Goal: Transaction & Acquisition: Book appointment/travel/reservation

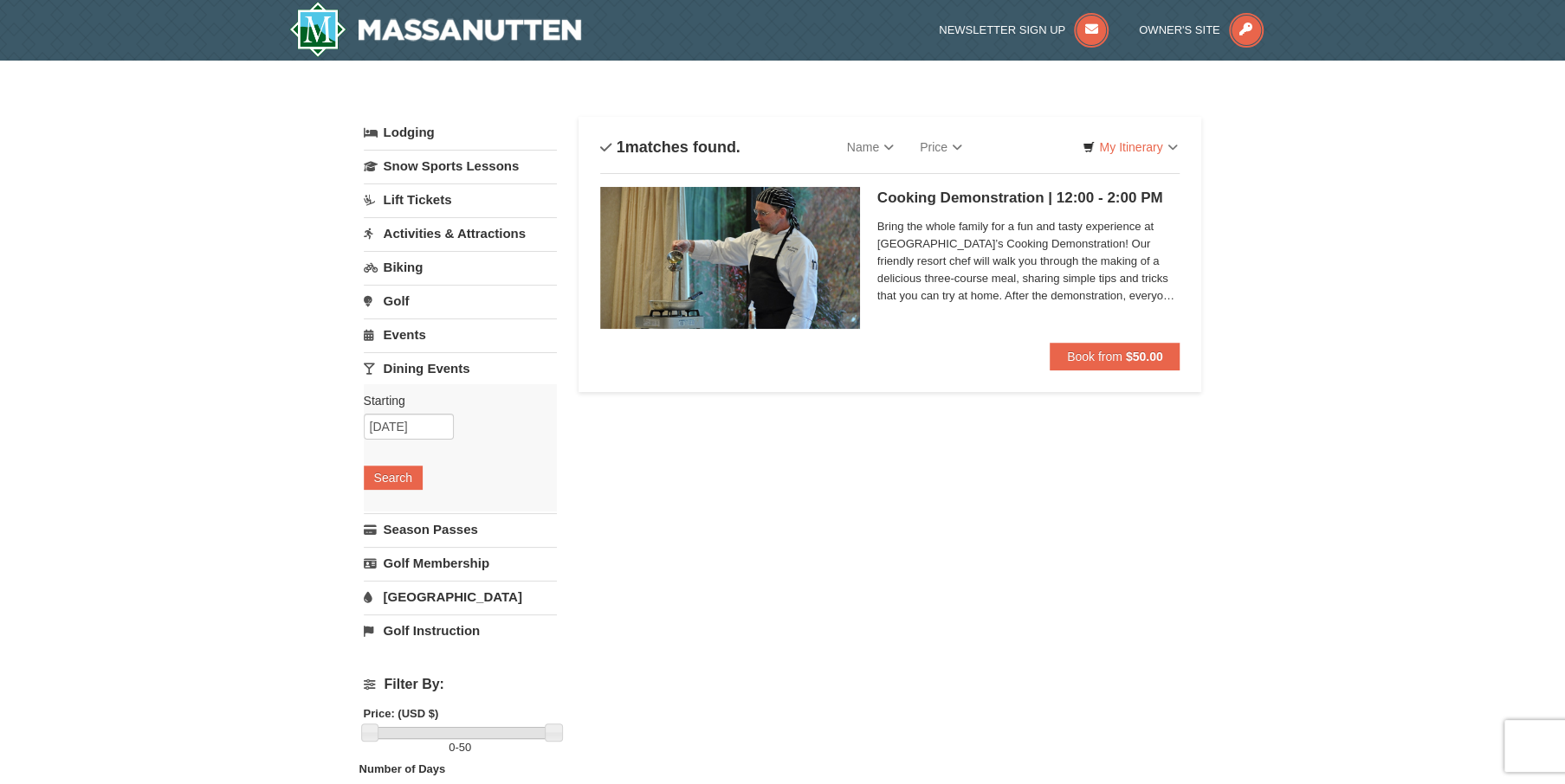
click at [806, 253] on img at bounding box center [730, 258] width 260 height 142
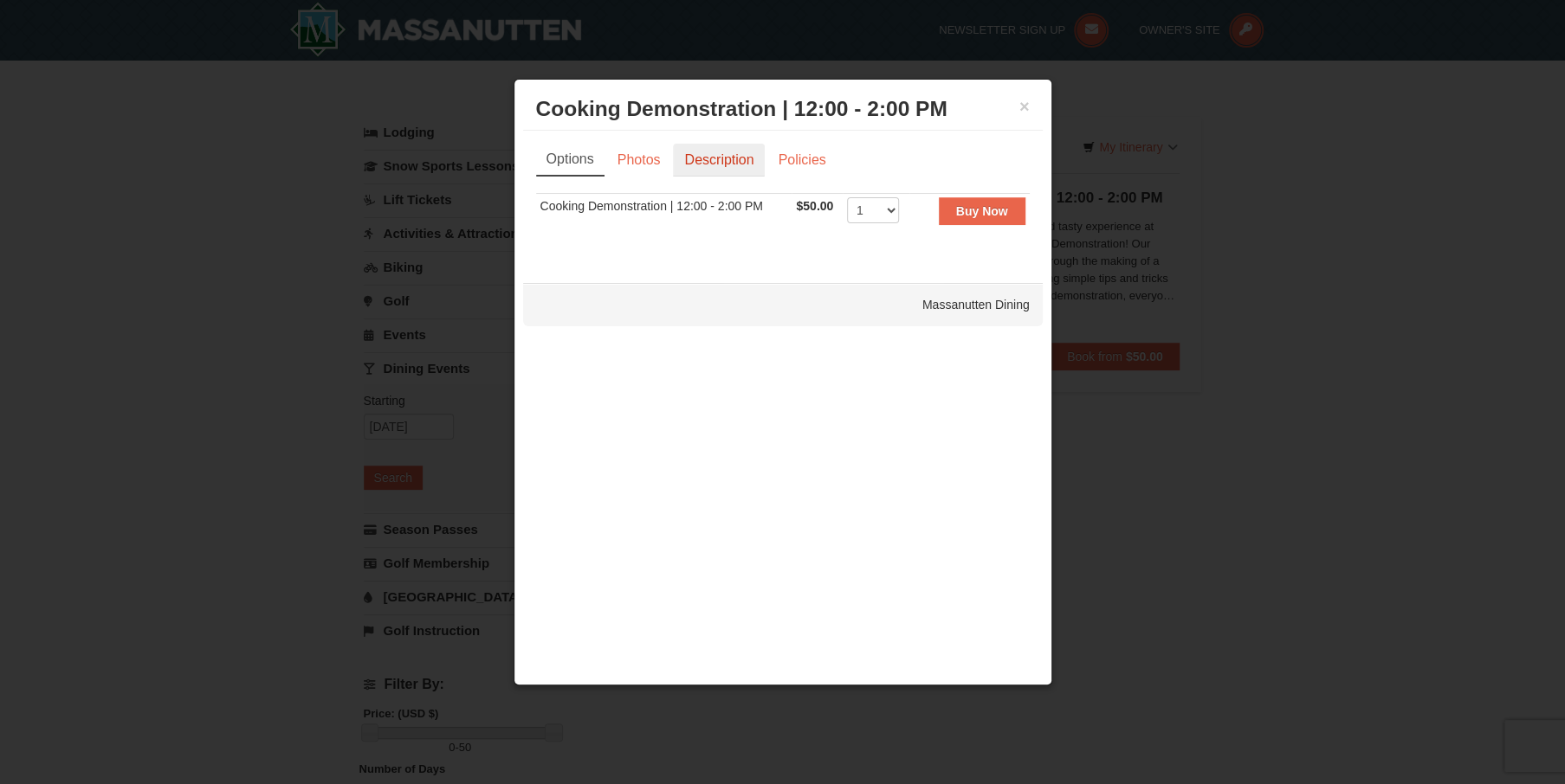
click at [710, 154] on link "Description" at bounding box center [719, 159] width 92 height 32
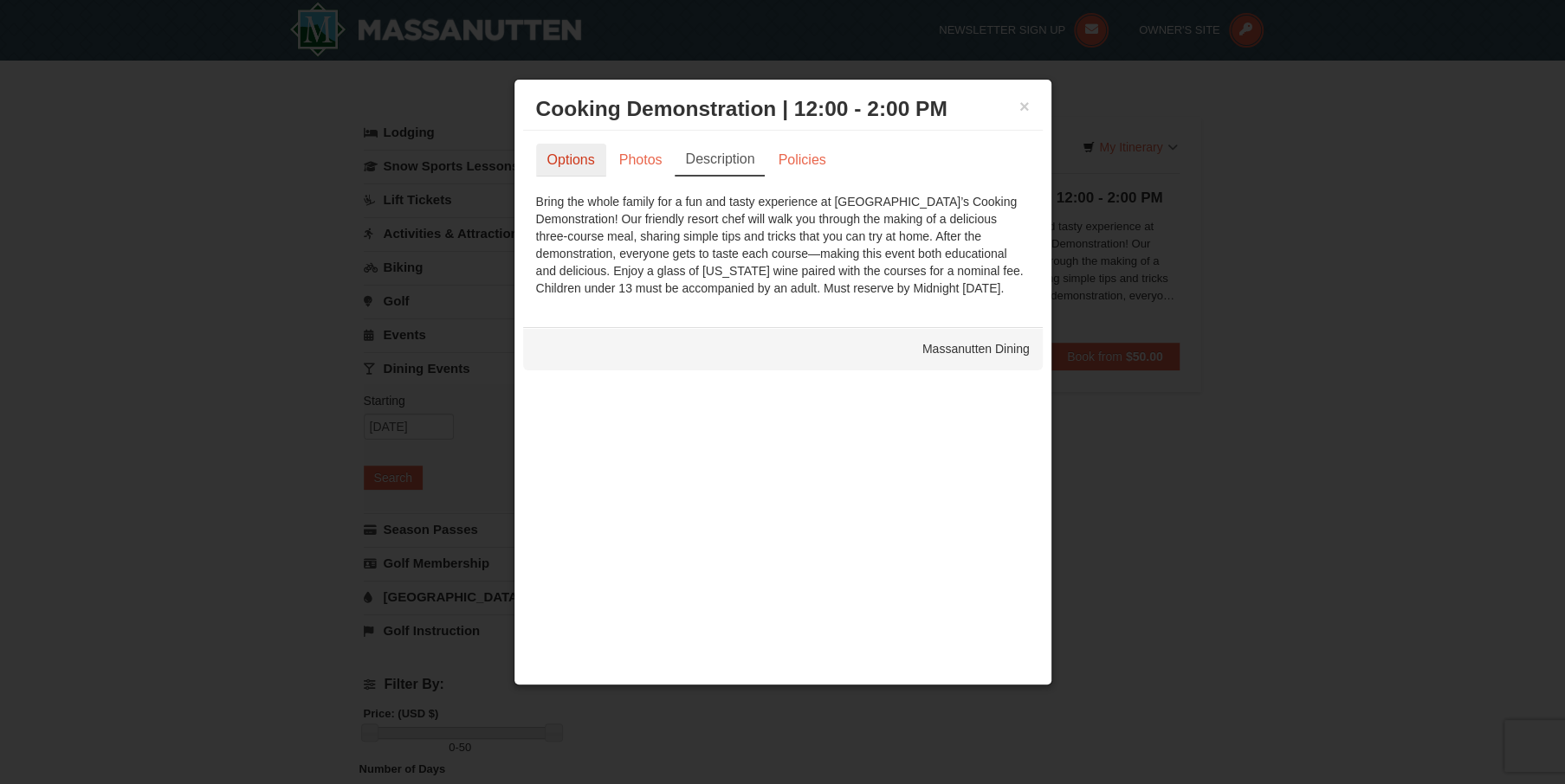
click at [550, 155] on link "Options" at bounding box center [571, 159] width 70 height 32
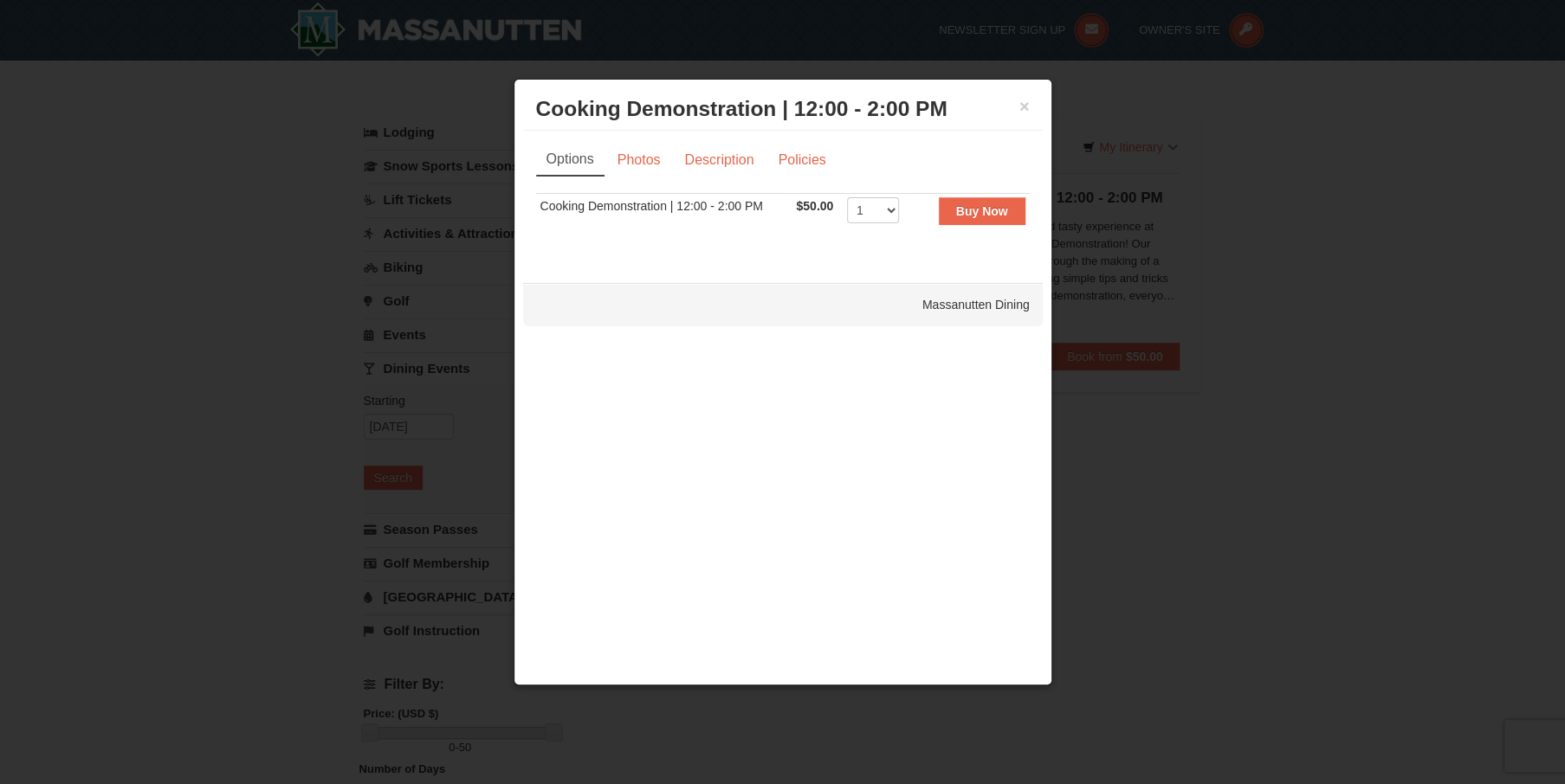
click at [1009, 110] on h3 "Cooking Demonstration | 12:00 - 2:00 PM Massanutten Dining" at bounding box center [782, 109] width 493 height 26
click at [1019, 108] on button "×" at bounding box center [1024, 107] width 10 height 18
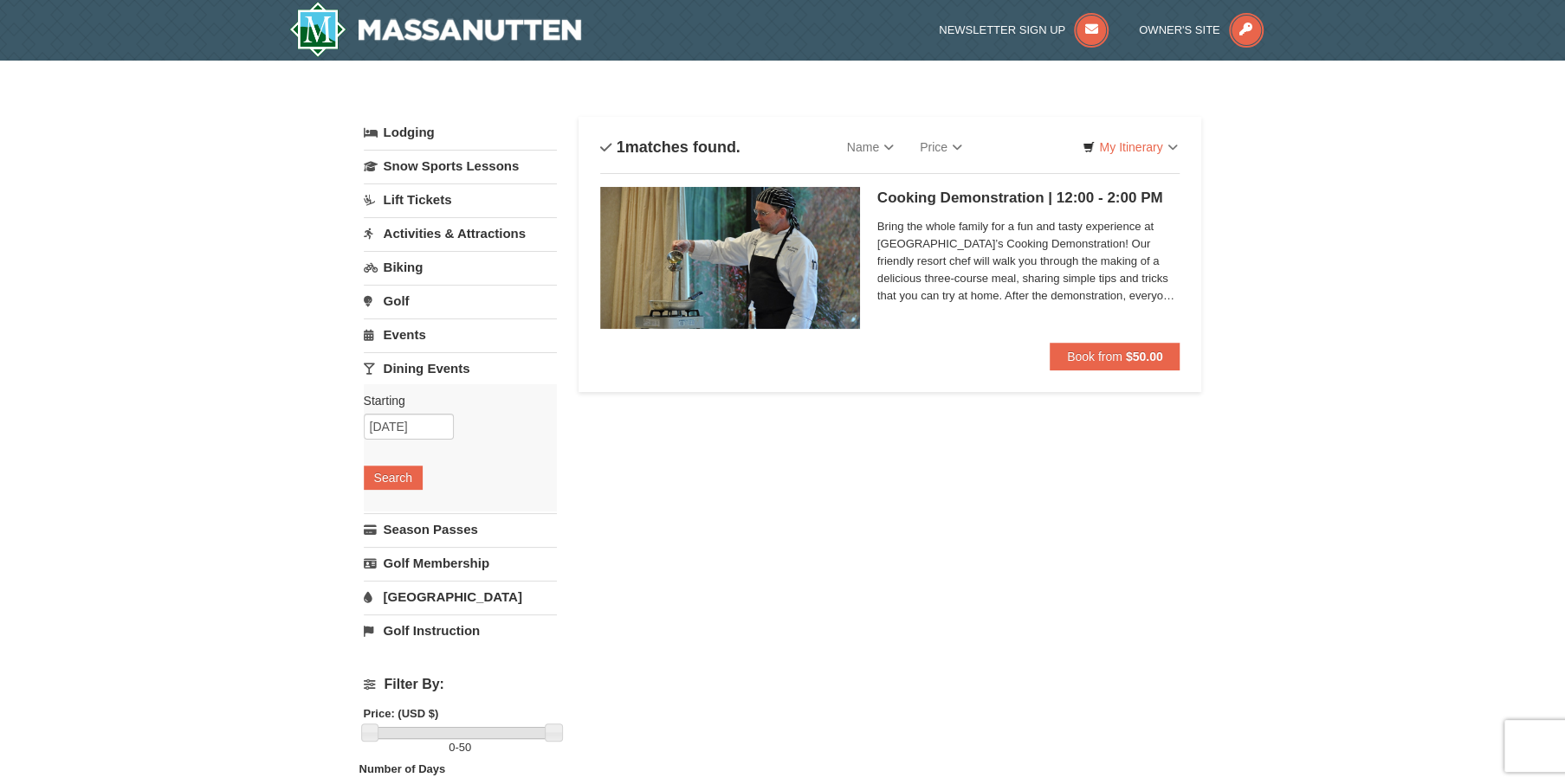
click at [1018, 280] on span "Bring the whole family for a fun and tasty experience at [GEOGRAPHIC_DATA]’s Co…" at bounding box center [1028, 260] width 303 height 86
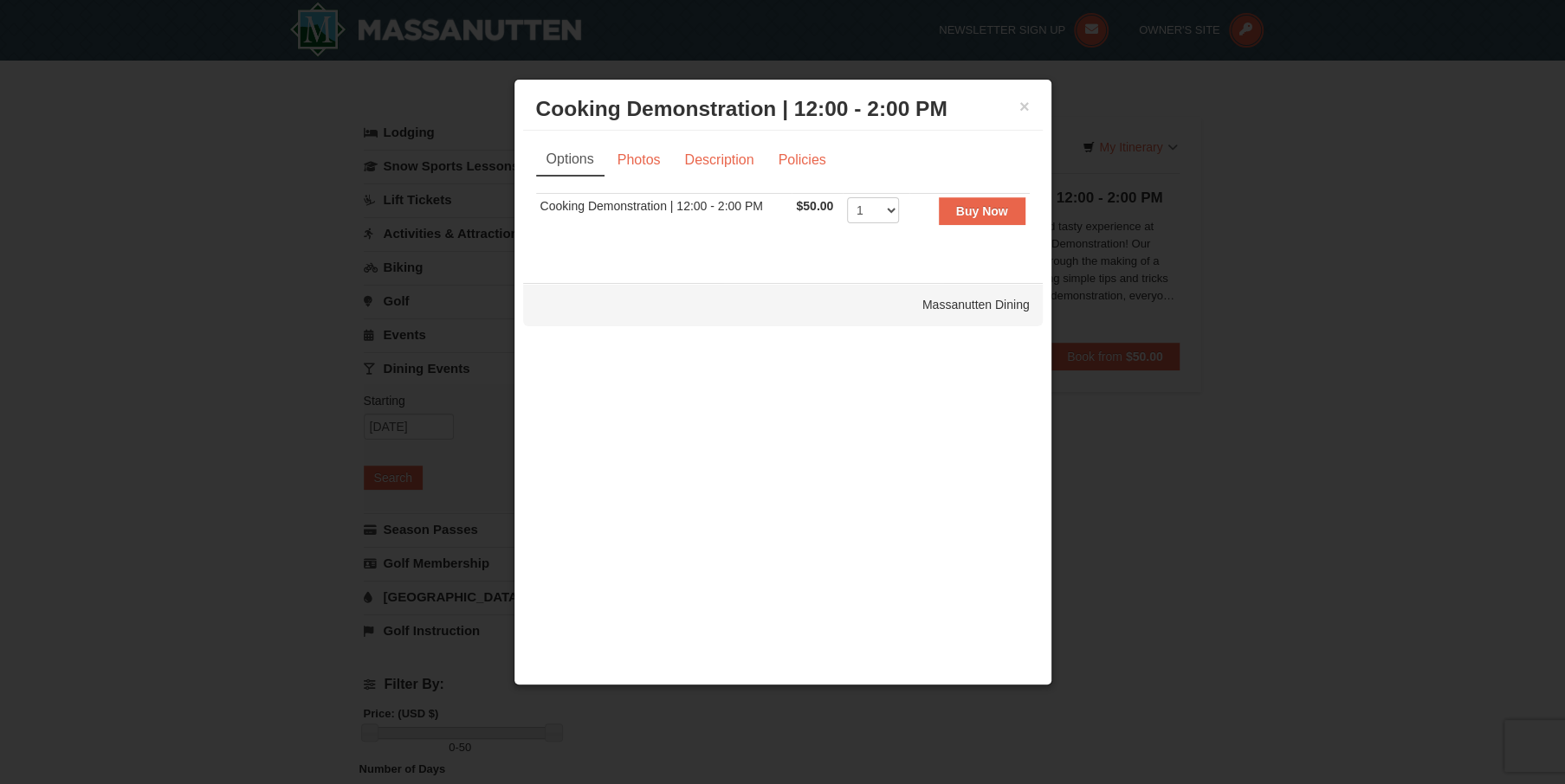
click at [652, 211] on td "Cooking Demonstration | 12:00 - 2:00 PM" at bounding box center [664, 214] width 256 height 43
click at [989, 196] on td "Buy Now" at bounding box center [969, 214] width 120 height 43
click at [988, 204] on strong "Buy Now" at bounding box center [982, 210] width 52 height 14
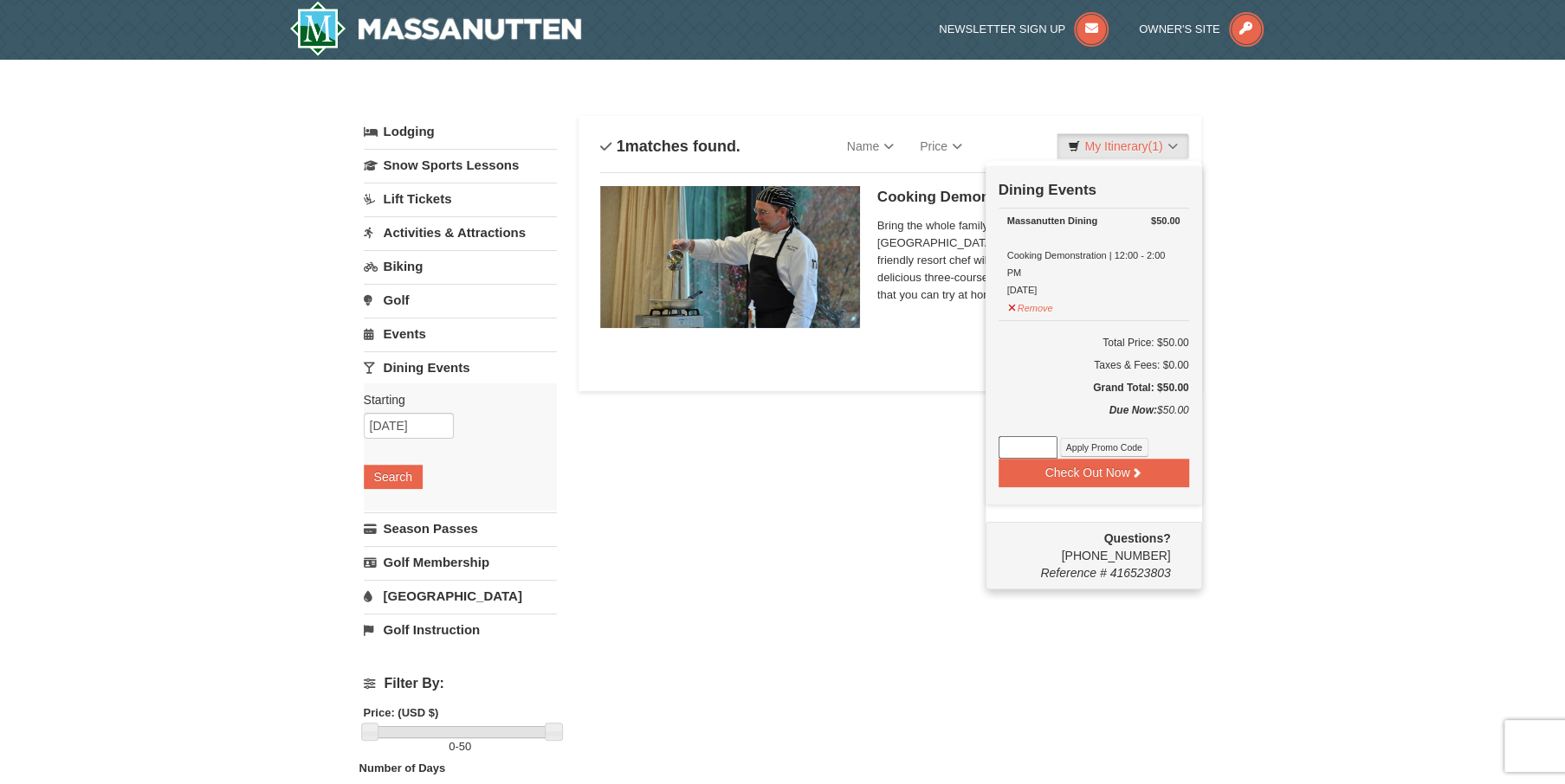
scroll to position [5, 0]
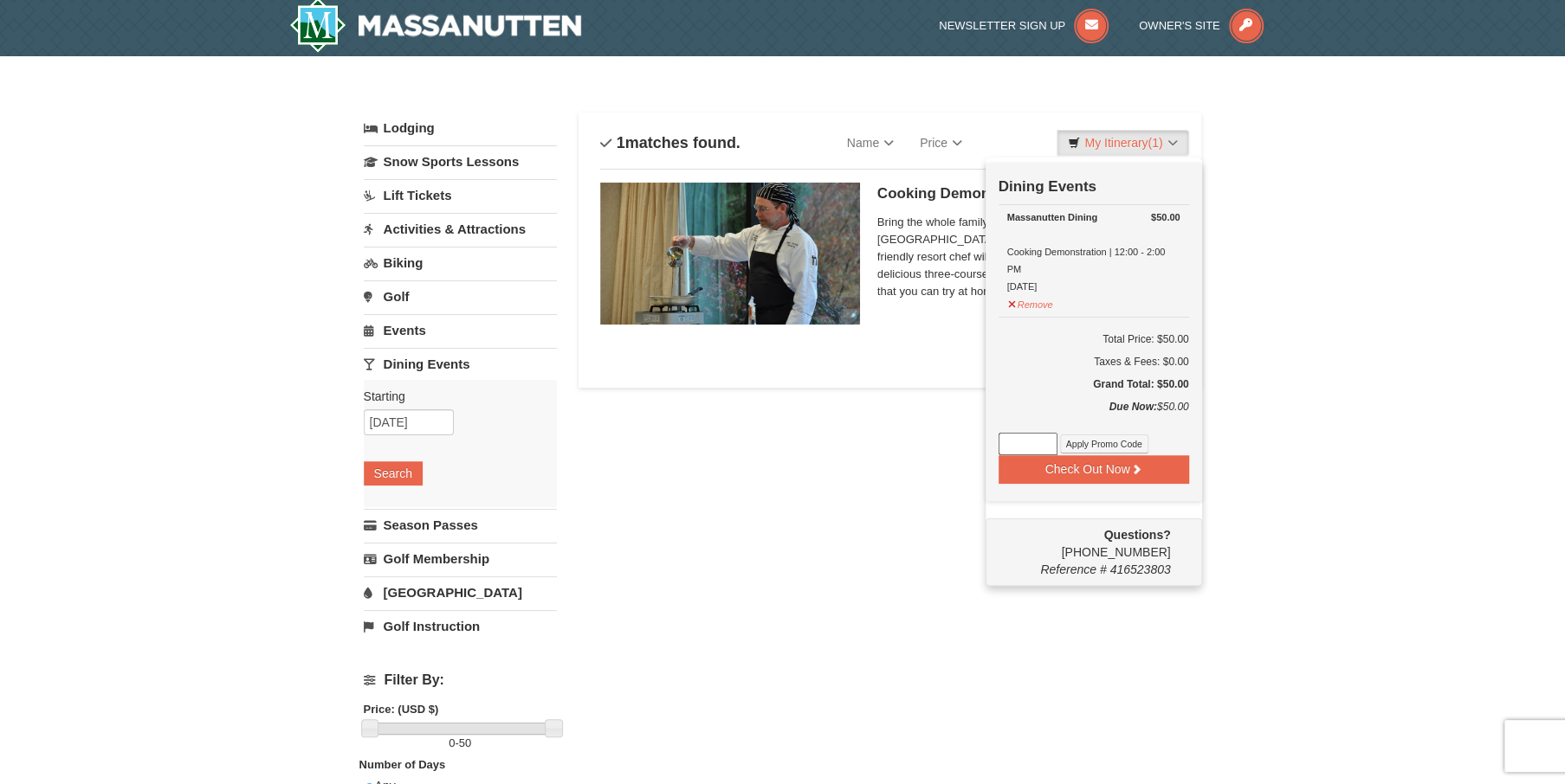
click at [1069, 226] on div "Massanutten Dining Cooking Demonstration | 12:00 - 2:00 PM [DATE]" at bounding box center [1093, 251] width 173 height 86
click at [1054, 216] on div "Massanutten Dining" at bounding box center [1093, 217] width 173 height 18
click at [741, 252] on img at bounding box center [730, 253] width 260 height 142
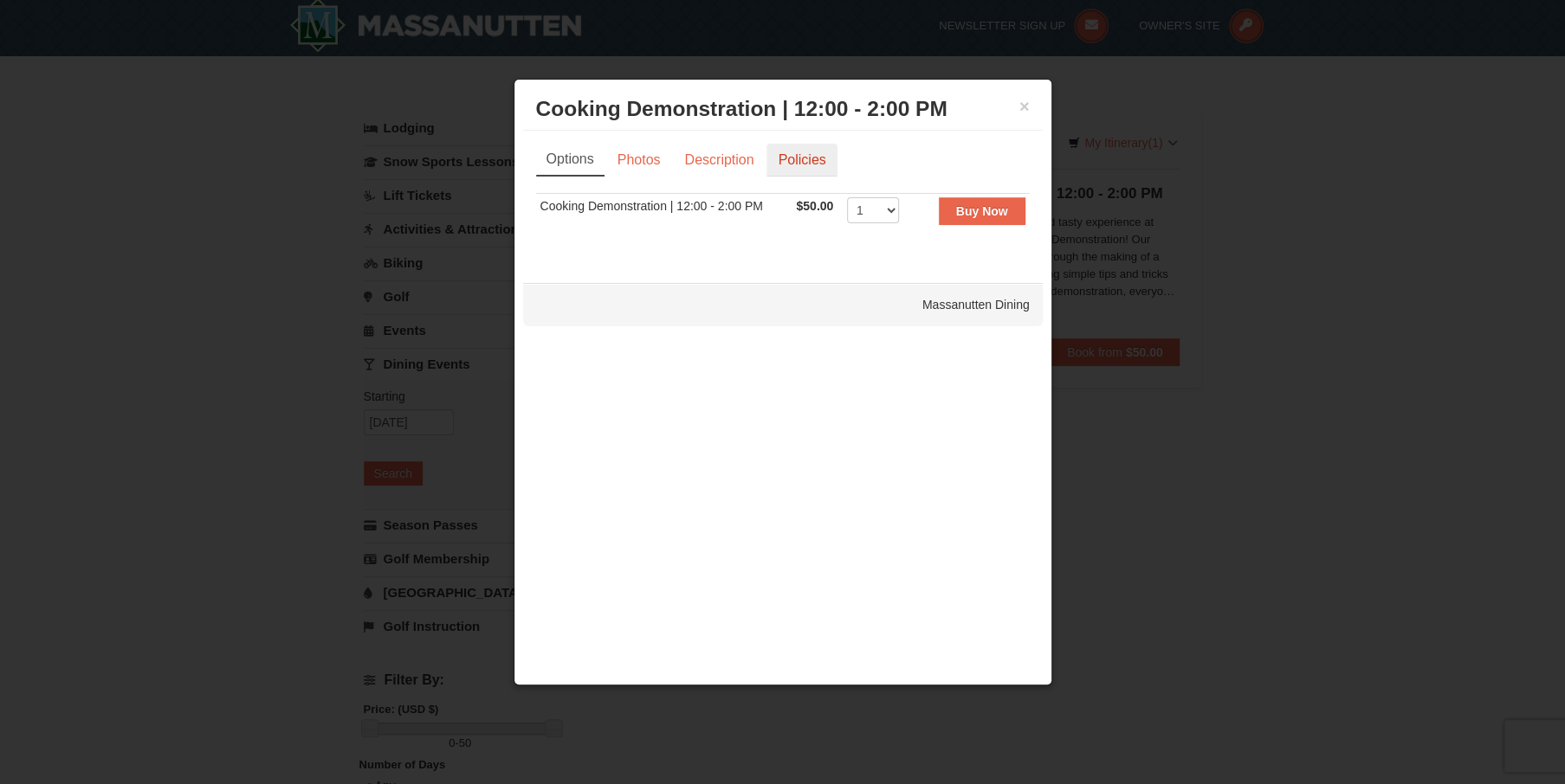
click at [819, 157] on link "Policies" at bounding box center [801, 159] width 70 height 32
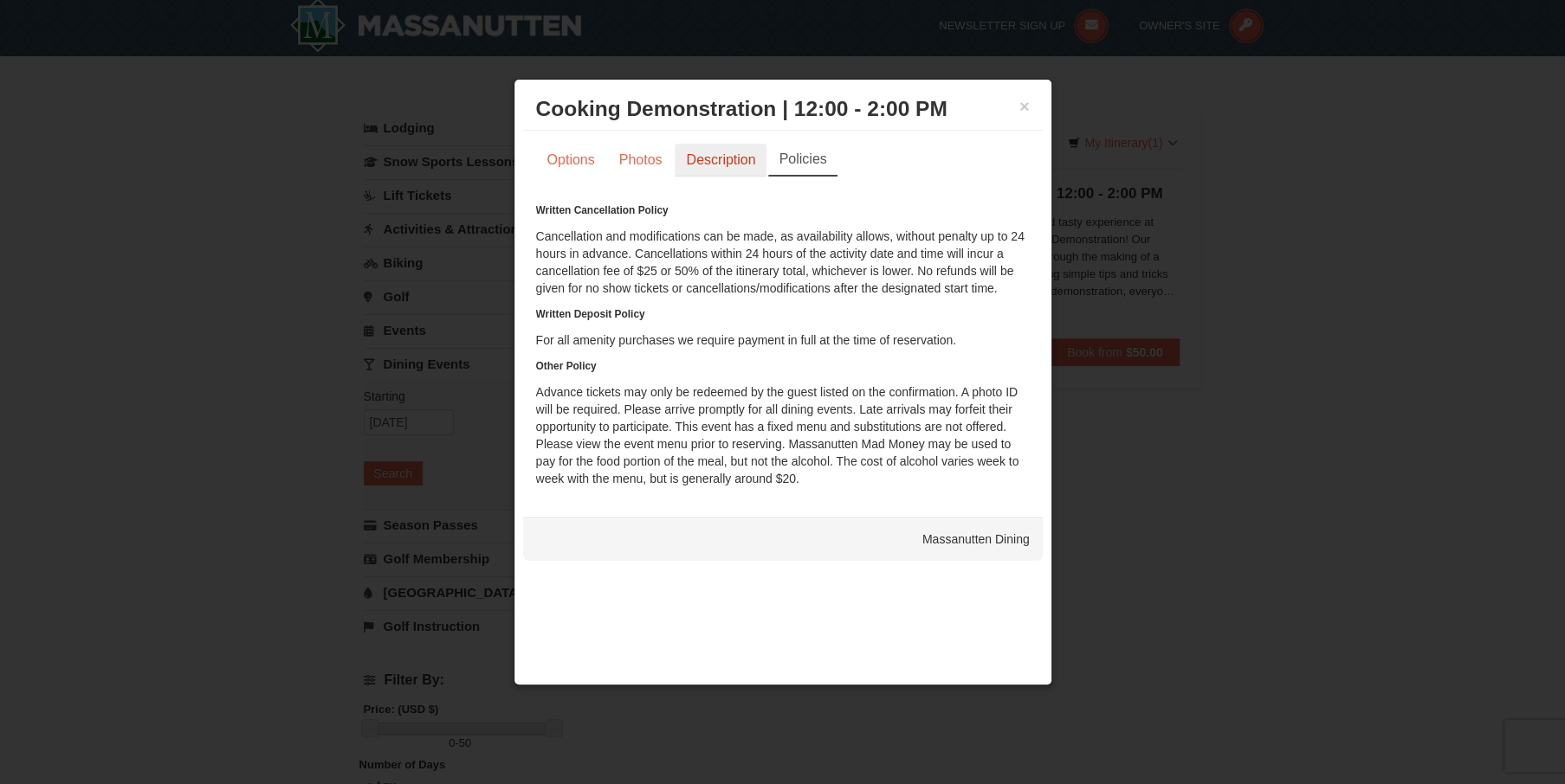
click at [740, 154] on link "Description" at bounding box center [719, 159] width 92 height 32
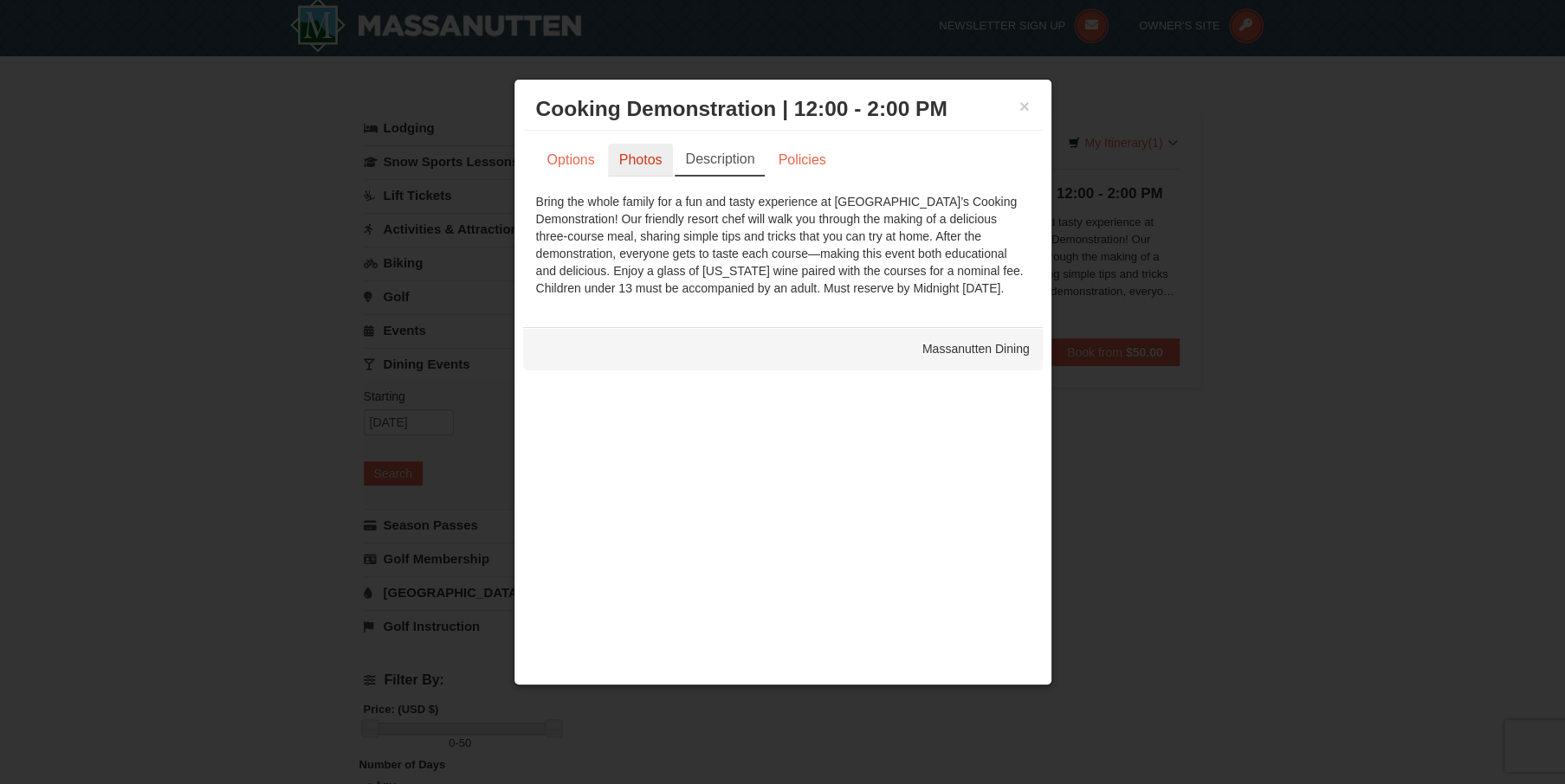
click at [636, 164] on link "Photos" at bounding box center [641, 159] width 66 height 32
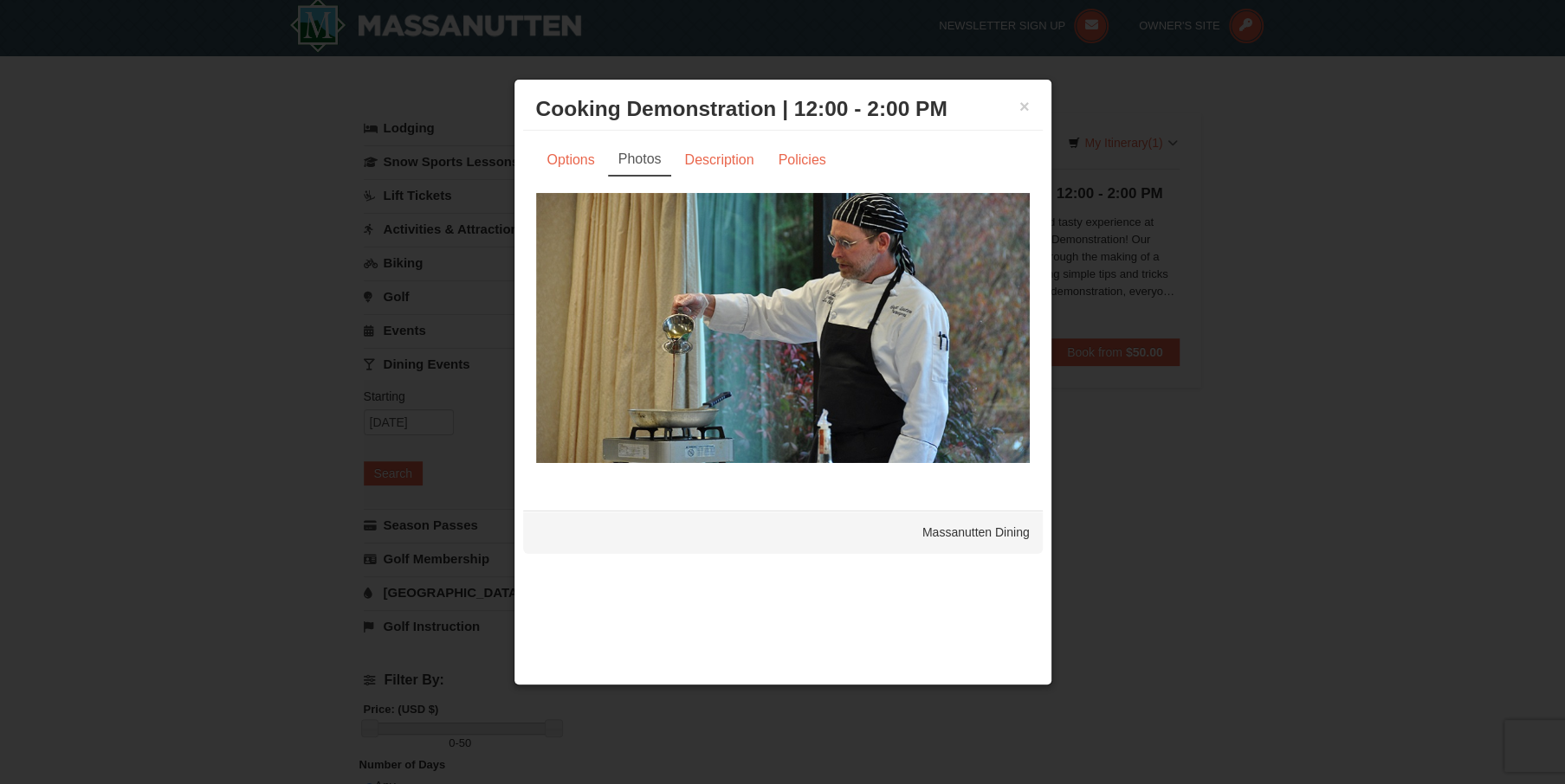
click at [1017, 90] on div "× Cooking Demonstration | 12:00 - 2:00 PM Massanutten Dining" at bounding box center [782, 109] width 519 height 43
click at [1005, 104] on h3 "Cooking Demonstration | 12:00 - 2:00 PM Massanutten Dining" at bounding box center [782, 109] width 493 height 26
click at [1013, 104] on h3 "Cooking Demonstration | 12:00 - 2:00 PM Massanutten Dining" at bounding box center [782, 109] width 493 height 26
click at [1015, 108] on h3 "Cooking Demonstration | 12:00 - 2:00 PM Massanutten Dining" at bounding box center [782, 109] width 493 height 26
click at [1029, 111] on div "× Cooking Demonstration | 12:00 - 2:00 PM Massanutten Dining" at bounding box center [782, 109] width 519 height 43
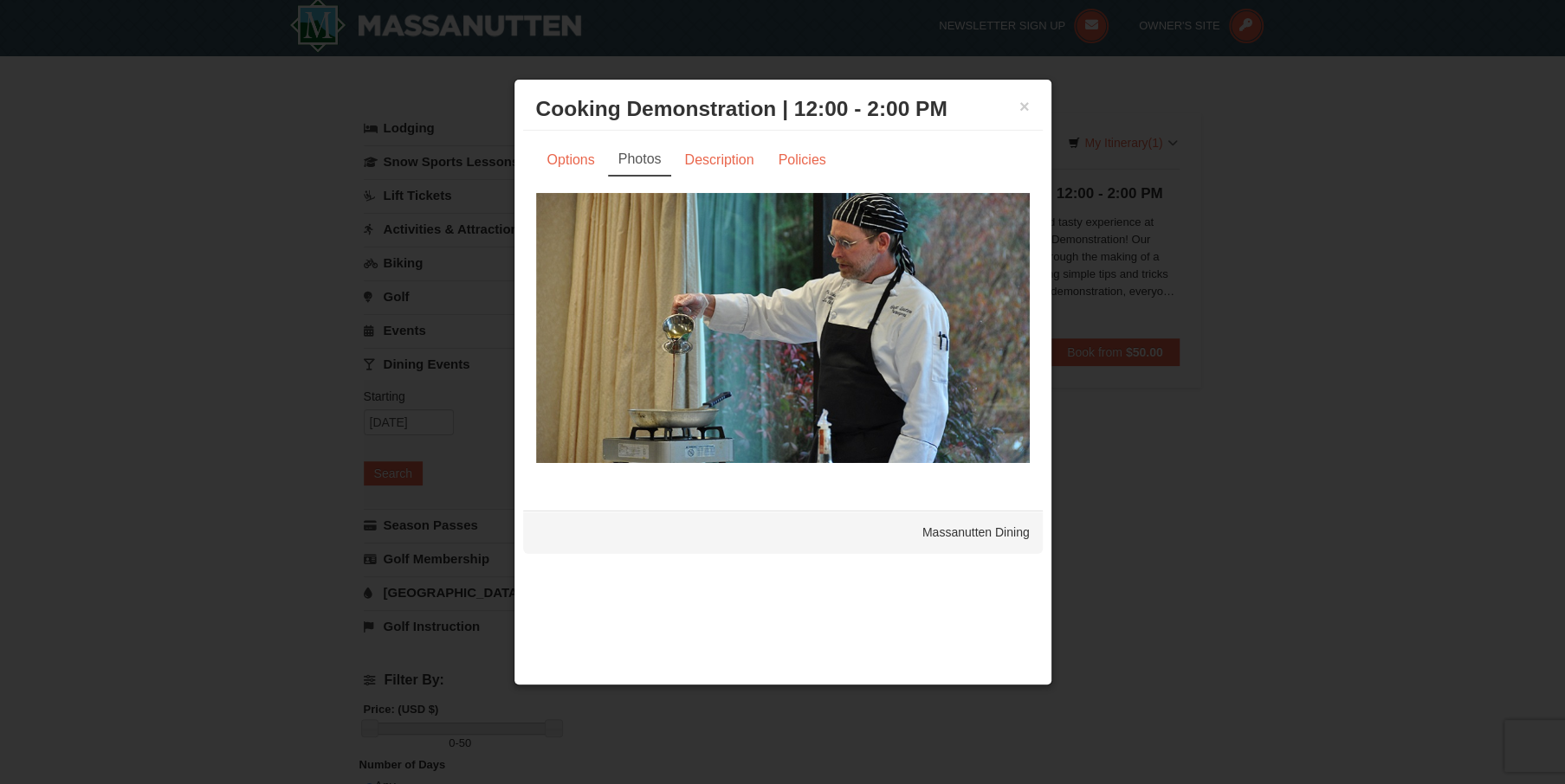
click at [1017, 110] on h3 "Cooking Demonstration | 12:00 - 2:00 PM Massanutten Dining" at bounding box center [782, 109] width 493 height 26
click at [1024, 109] on button "×" at bounding box center [1024, 107] width 10 height 18
